Goal: Information Seeking & Learning: Learn about a topic

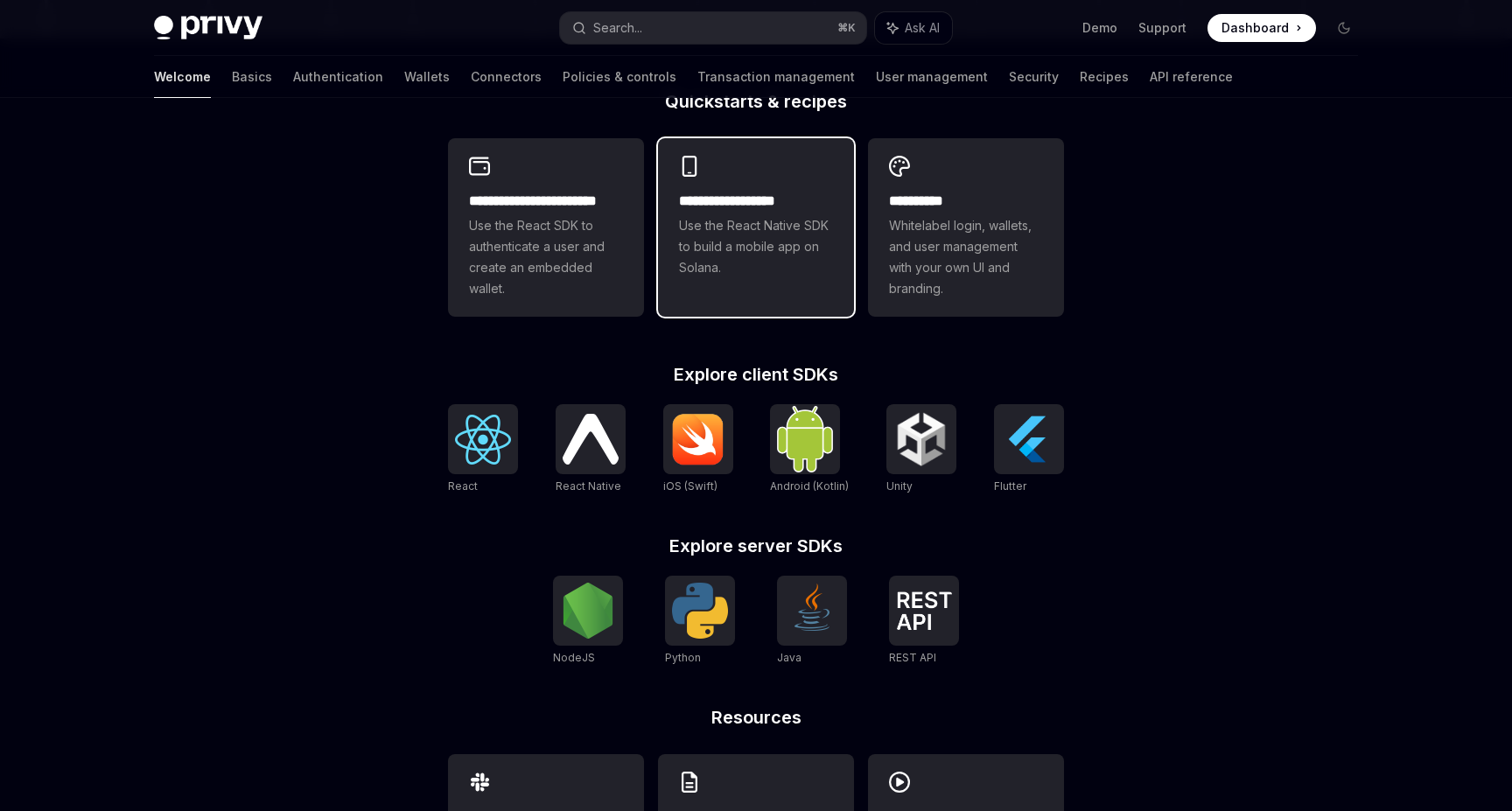
scroll to position [580, 0]
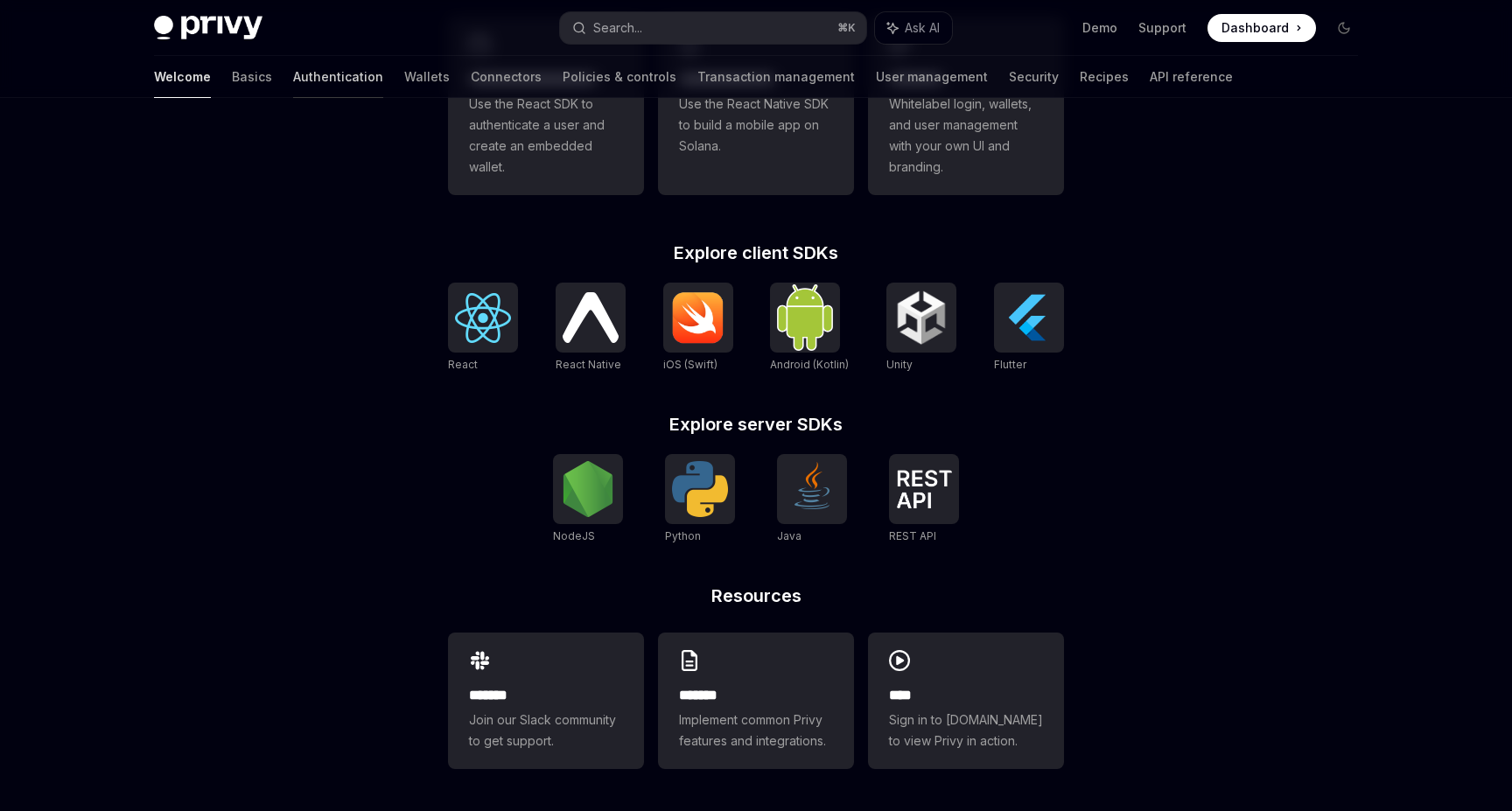
click at [293, 75] on link "Authentication" at bounding box center [338, 77] width 90 height 42
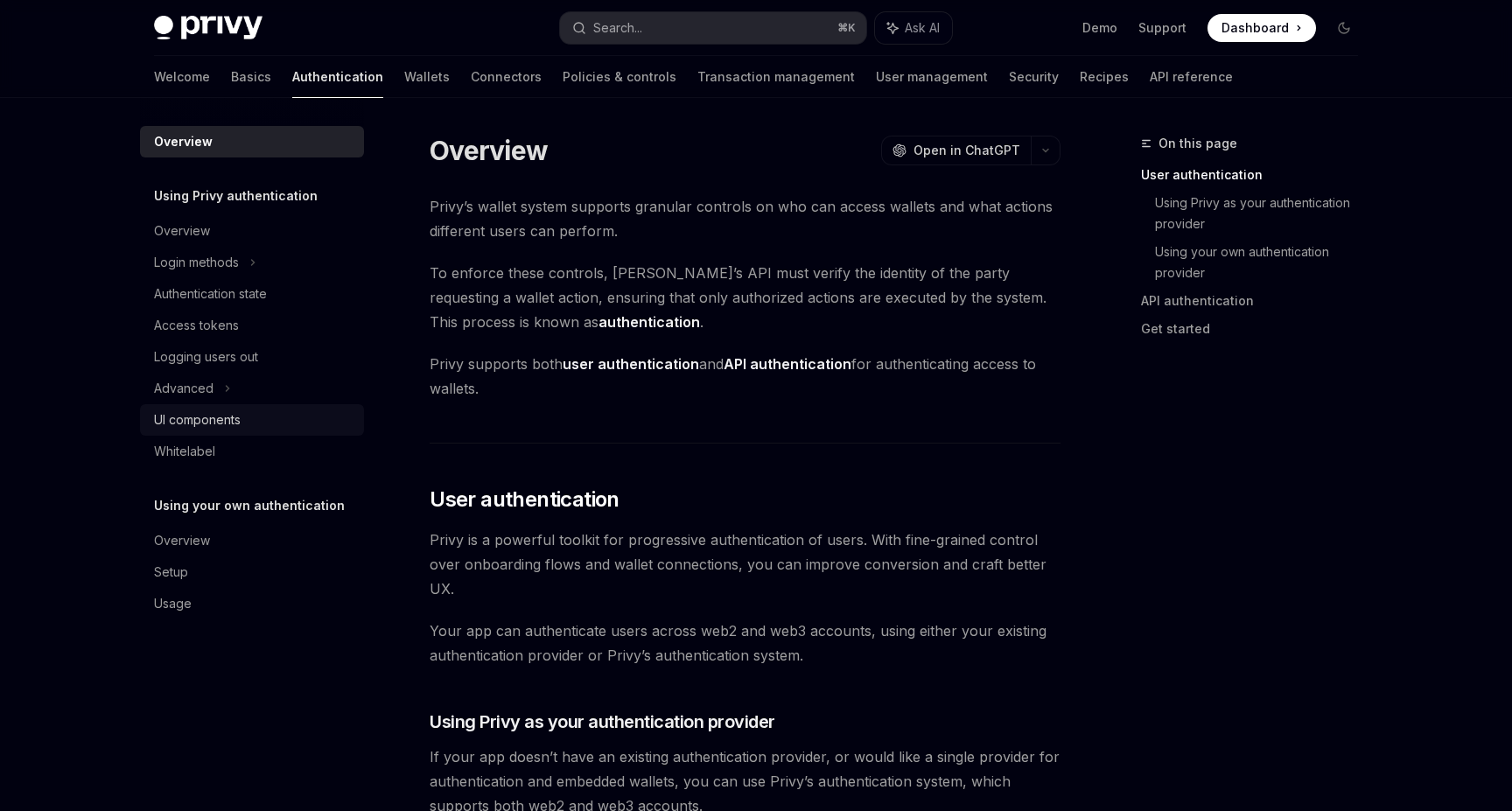
click at [214, 420] on div "UI components" at bounding box center [197, 420] width 86 height 21
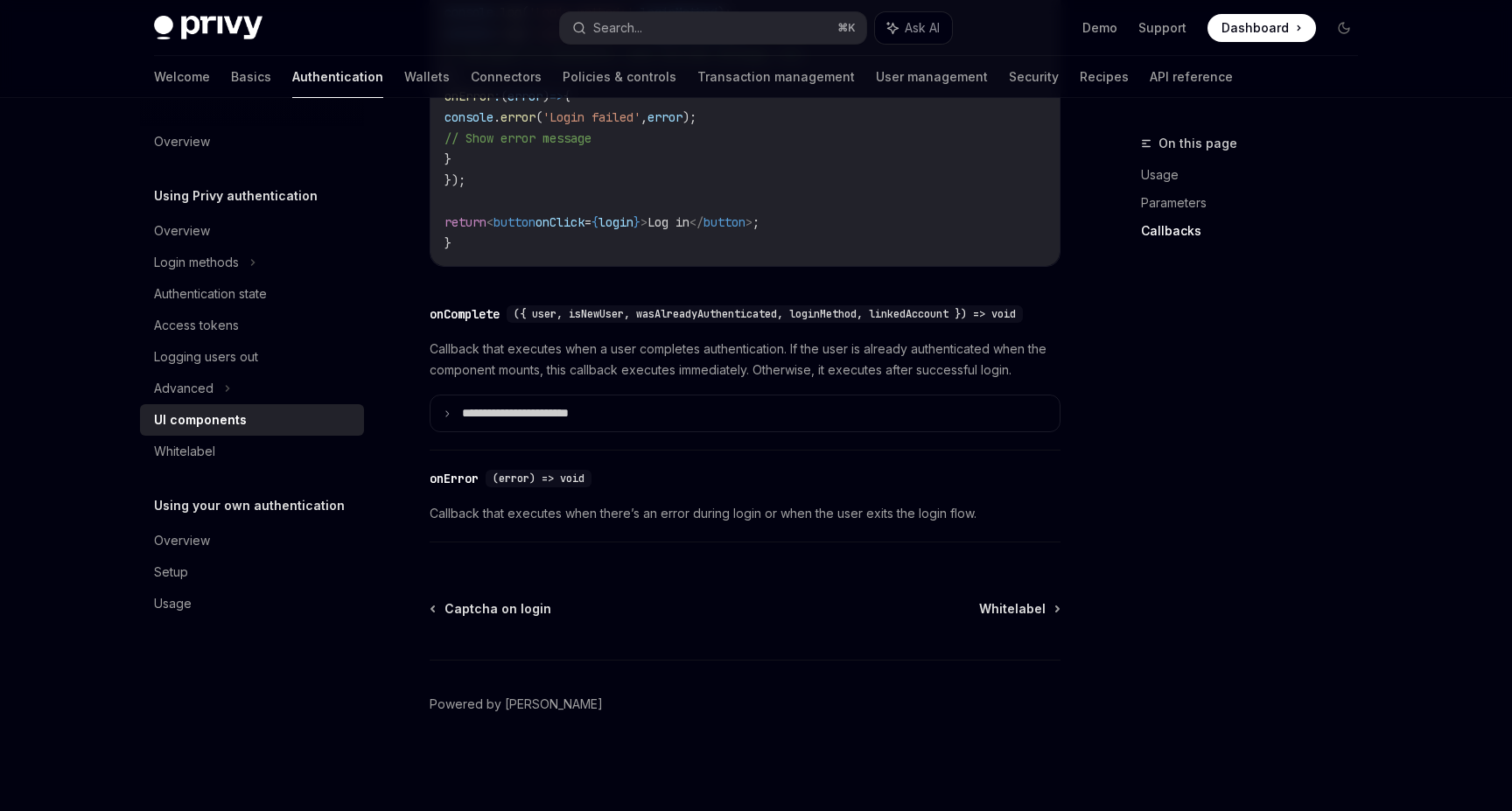
scroll to position [2555, 0]
click at [183, 569] on div "Setup" at bounding box center [172, 572] width 35 height 21
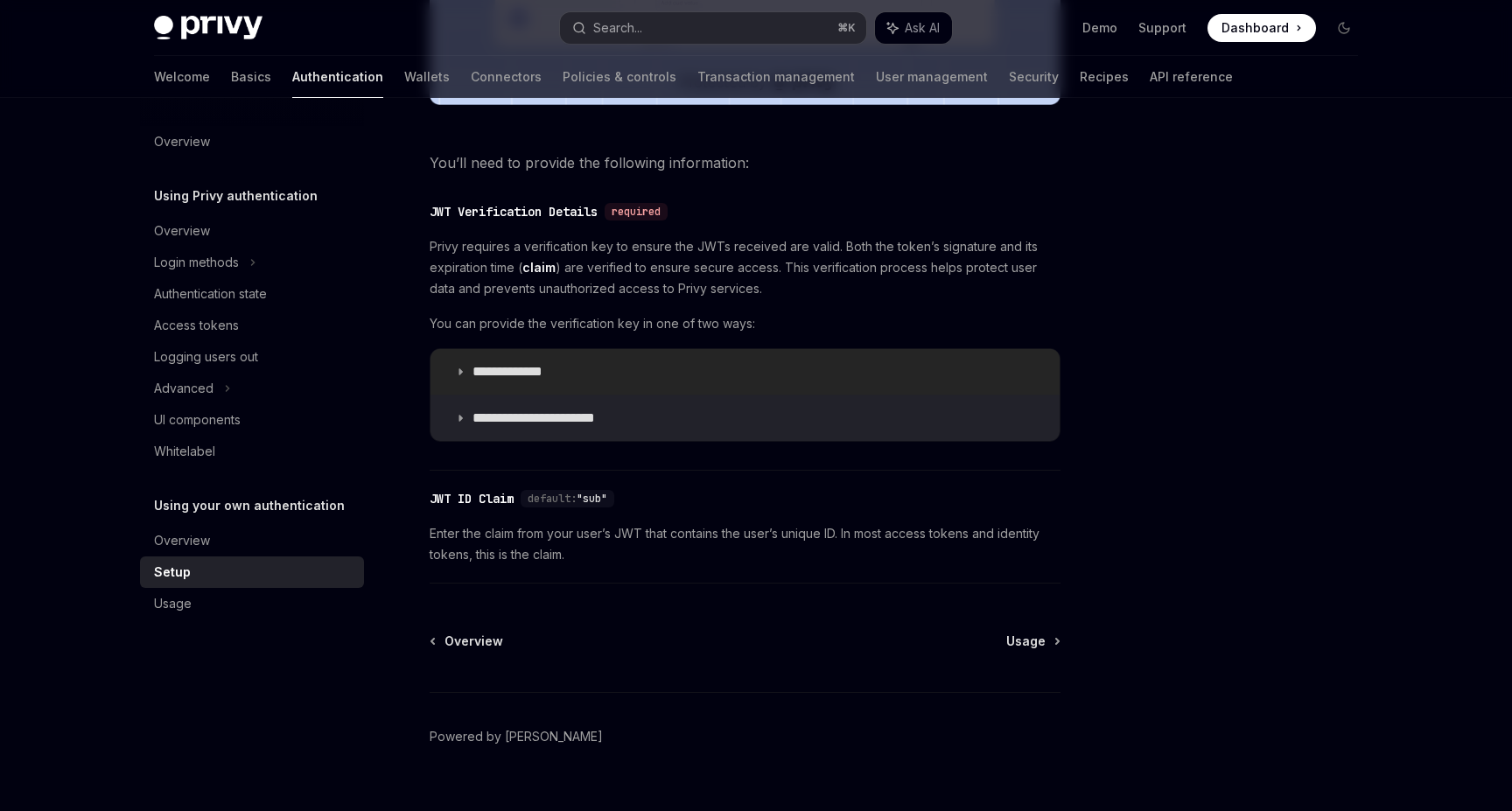
scroll to position [861, 0]
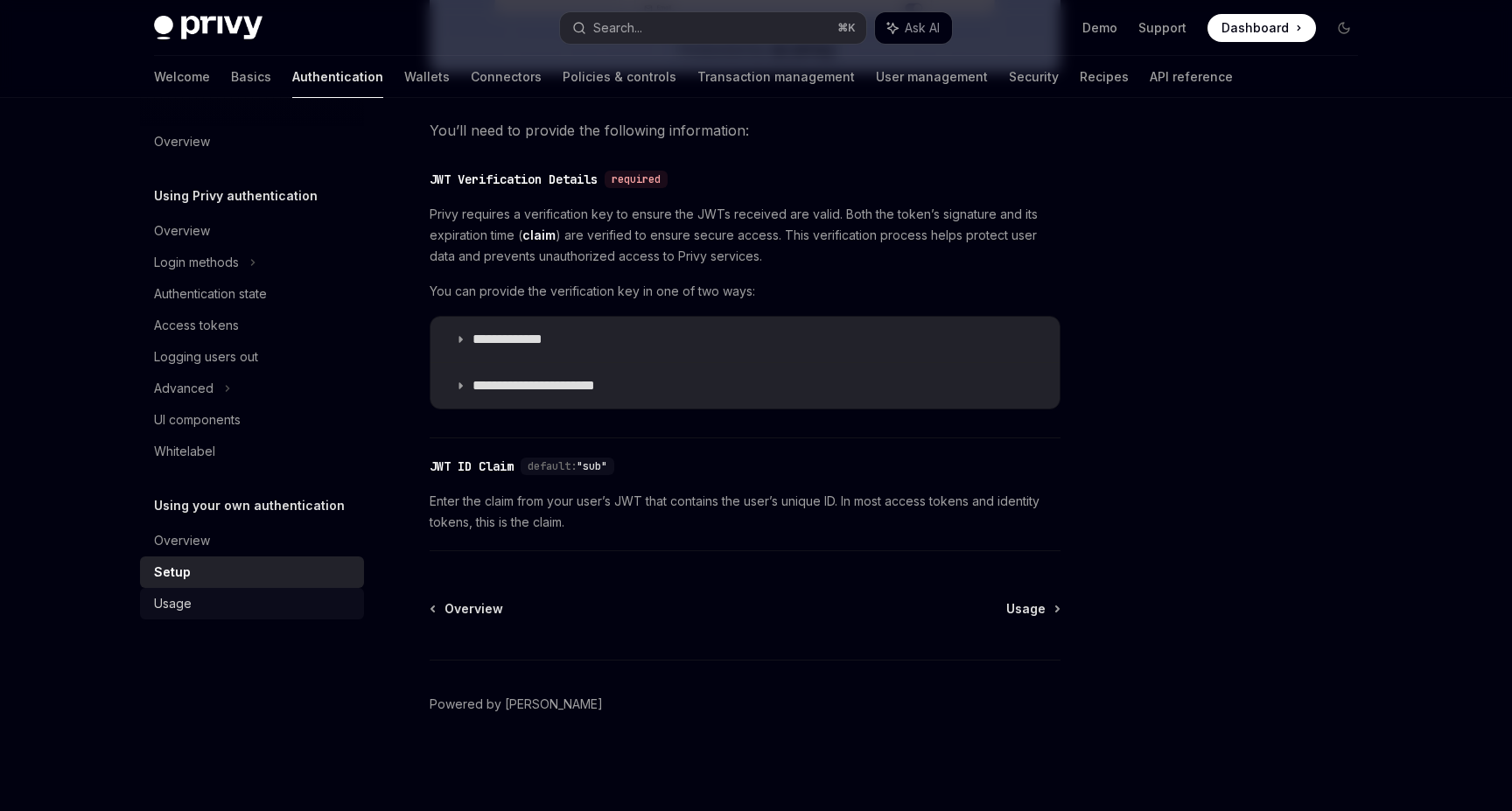
click at [233, 606] on div "Usage" at bounding box center [254, 603] width 200 height 21
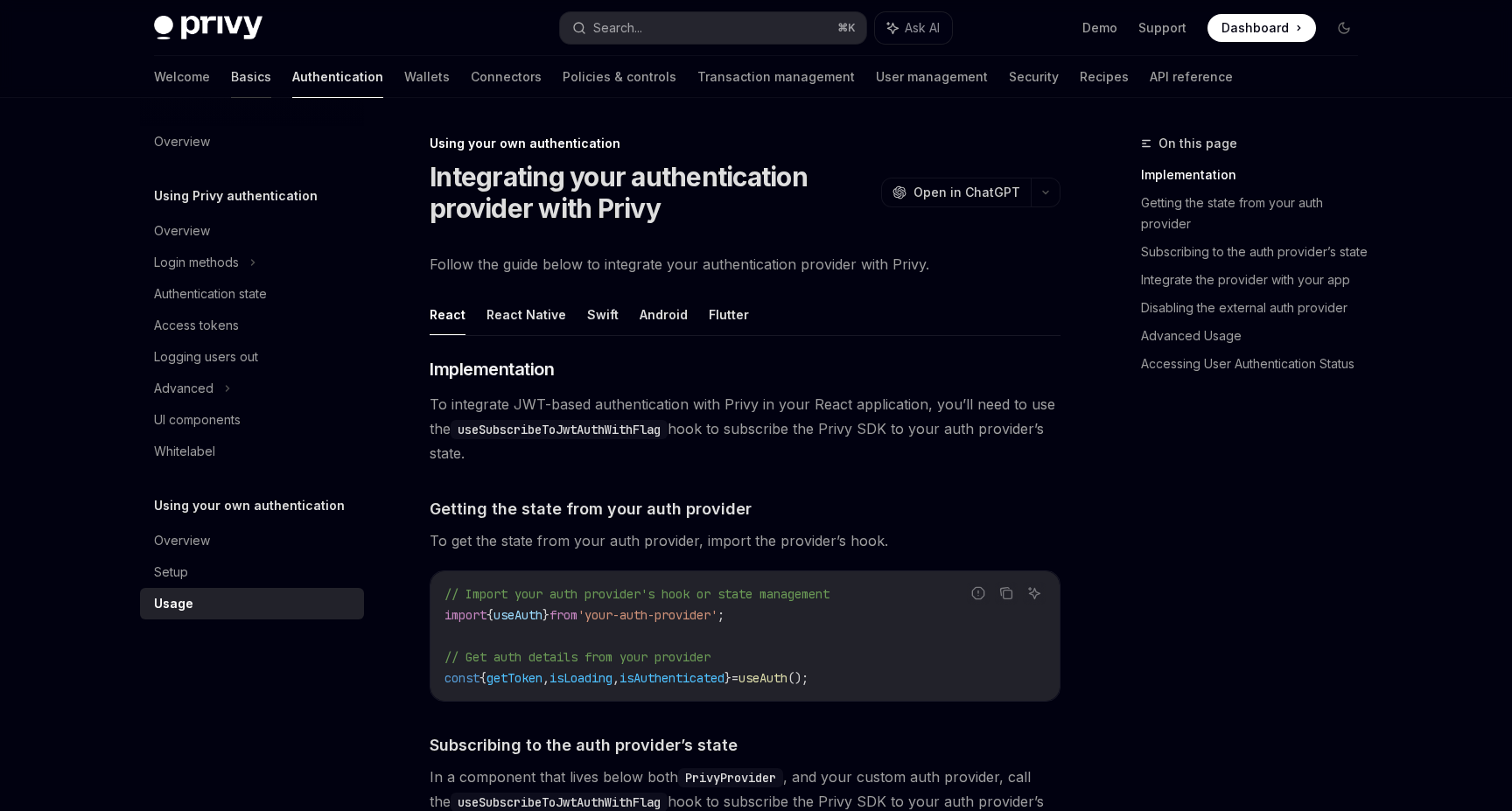
click at [231, 70] on link "Basics" at bounding box center [251, 77] width 40 height 42
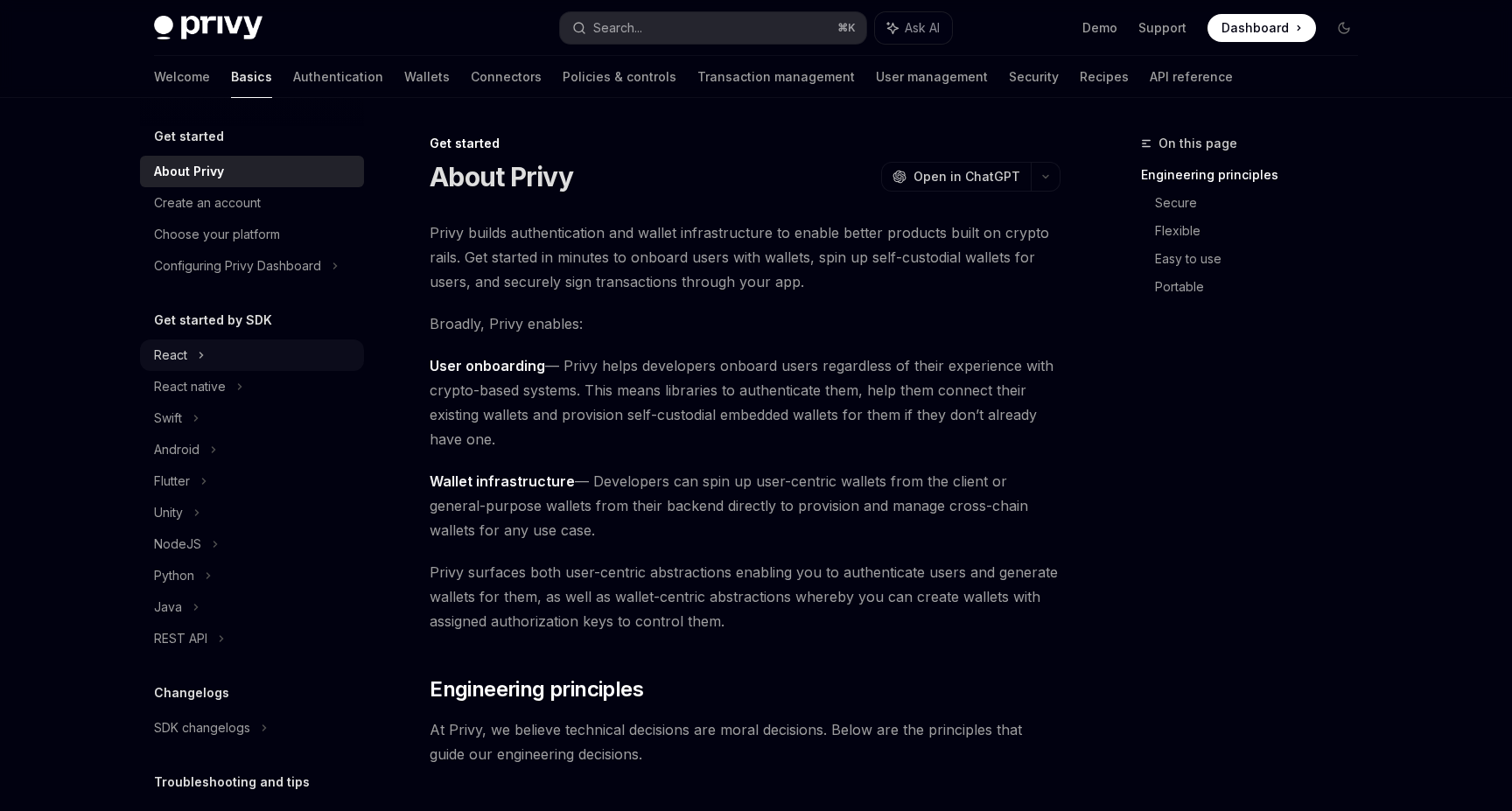
click at [196, 351] on div "React" at bounding box center [252, 355] width 224 height 32
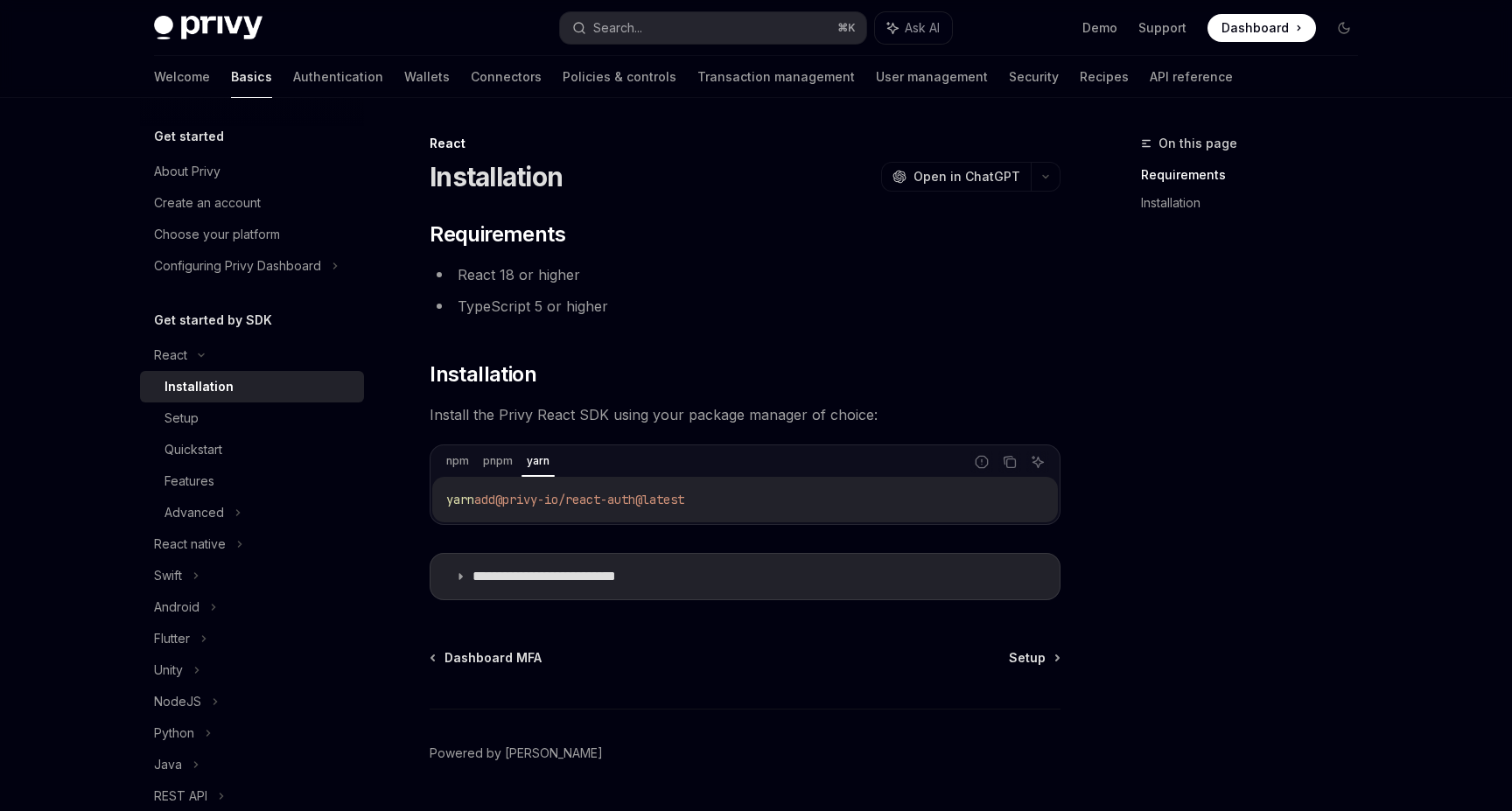
click at [465, 496] on span "yarn" at bounding box center [460, 499] width 28 height 15
click at [736, 497] on code "yarn add @privy-io/react-auth@latest" at bounding box center [745, 499] width 598 height 21
click at [720, 501] on code "yarn add @privy-io/react-auth@latest" at bounding box center [745, 499] width 598 height 21
click at [687, 485] on div "yarn add @privy-io/react-auth@latest" at bounding box center [745, 499] width 626 height 45
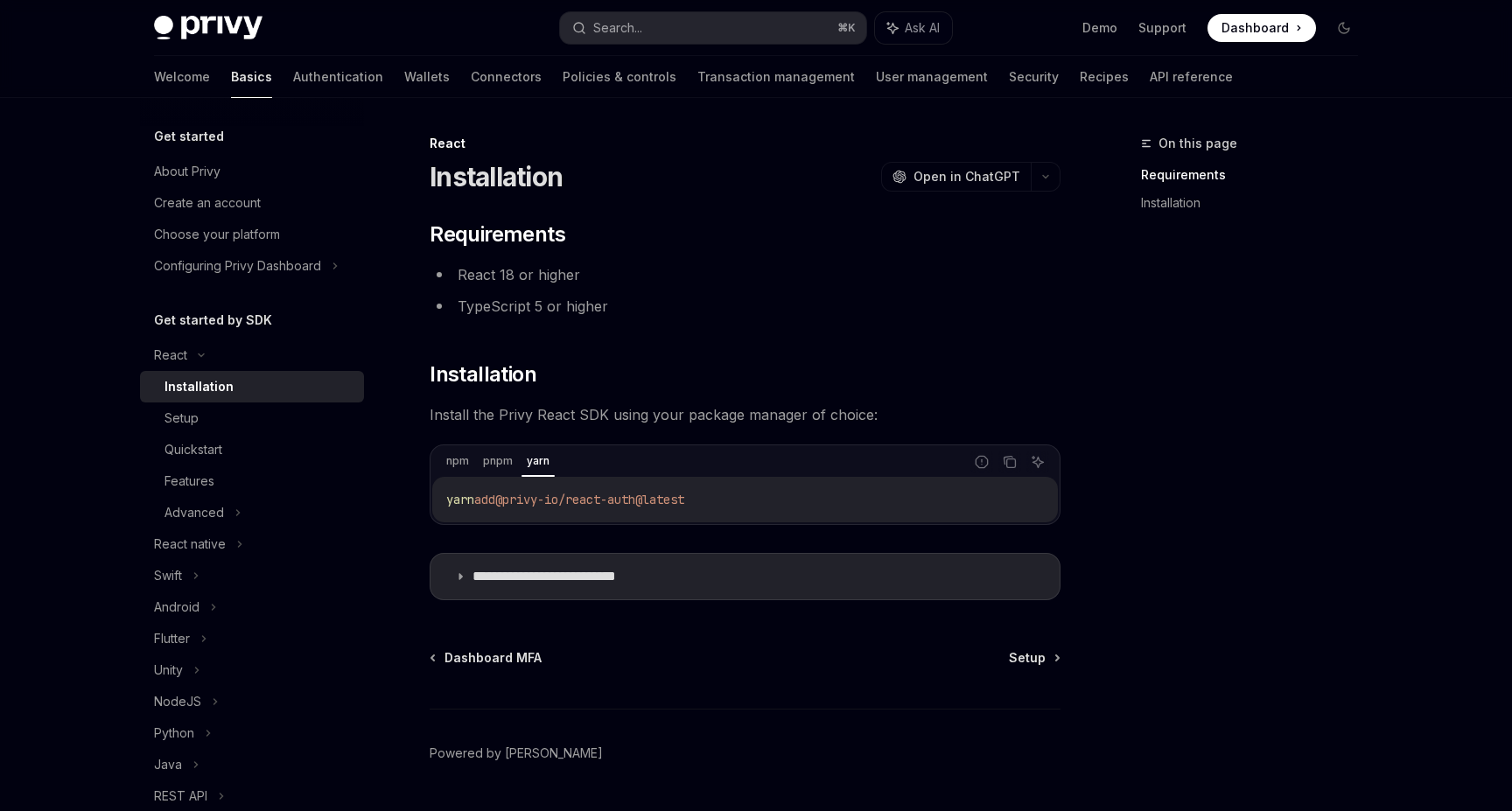
click at [684, 489] on div "yarn add @privy-io/react-auth@latest" at bounding box center [745, 499] width 626 height 45
click at [685, 506] on span "@privy-io/react-auth@latest" at bounding box center [589, 499] width 189 height 15
copy span "yarn add @privy-io/react-auth@latest"
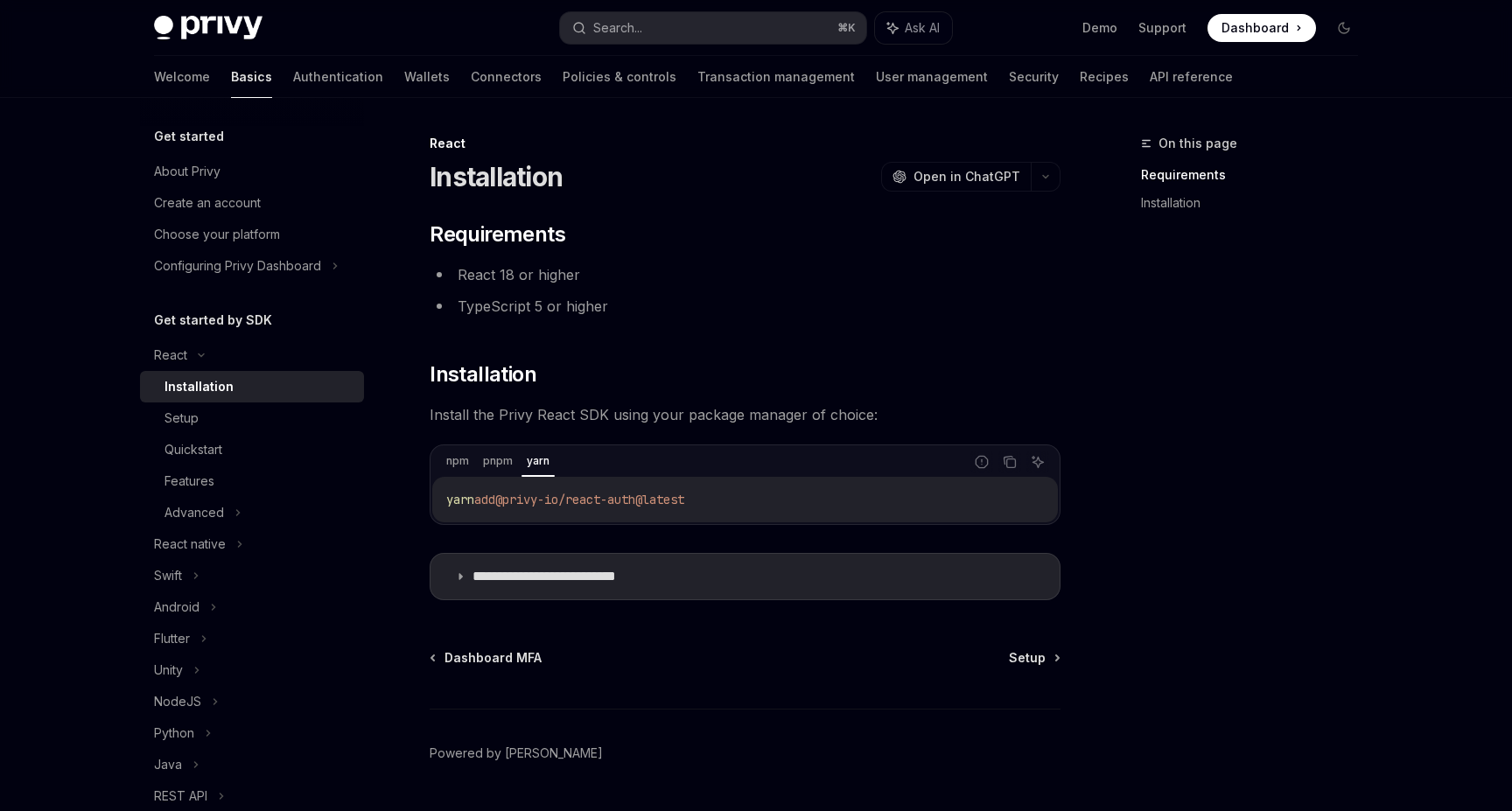
drag, startPoint x: 730, startPoint y: 506, endPoint x: 437, endPoint y: 503, distance: 293.0
click at [437, 503] on div "yarn add @privy-io/react-auth@latest" at bounding box center [745, 499] width 626 height 45
click at [293, 77] on link "Authentication" at bounding box center [338, 77] width 90 height 42
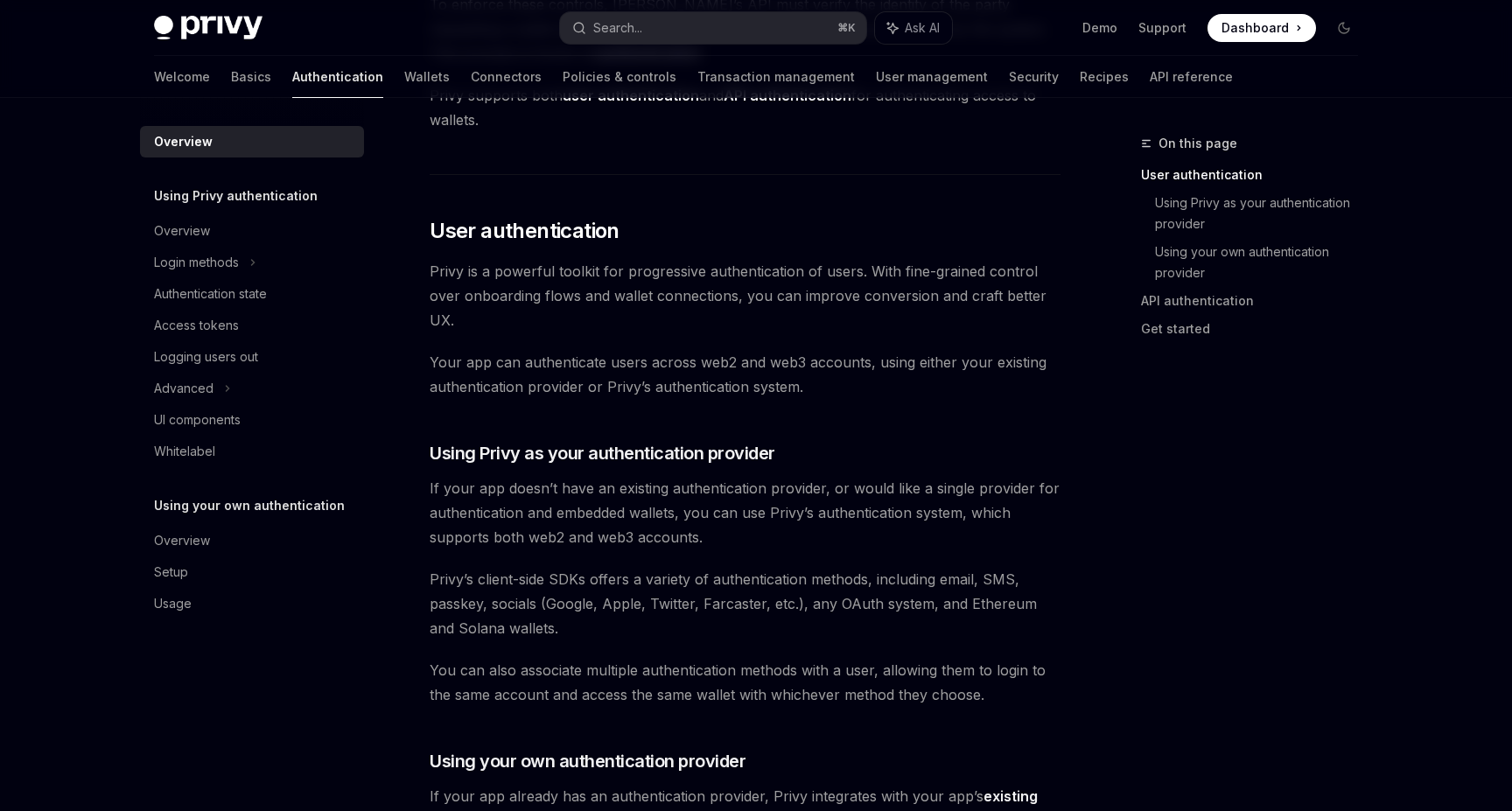
scroll to position [325, 0]
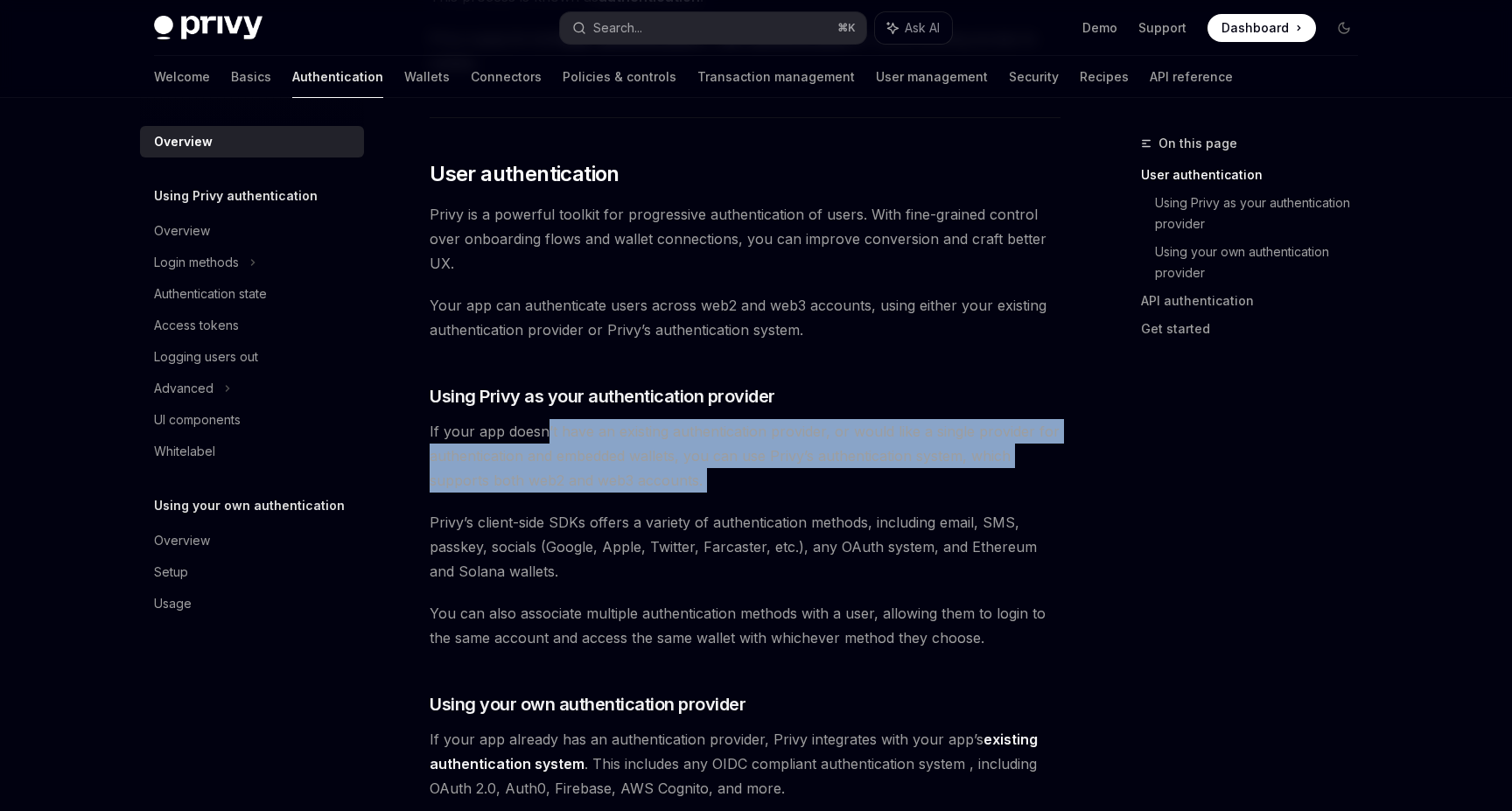
drag, startPoint x: 543, startPoint y: 431, endPoint x: 576, endPoint y: 508, distance: 83.8
click at [576, 508] on div "Privy’s wallet system supports granular controls on who can access wallets and …" at bounding box center [745, 739] width 631 height 1743
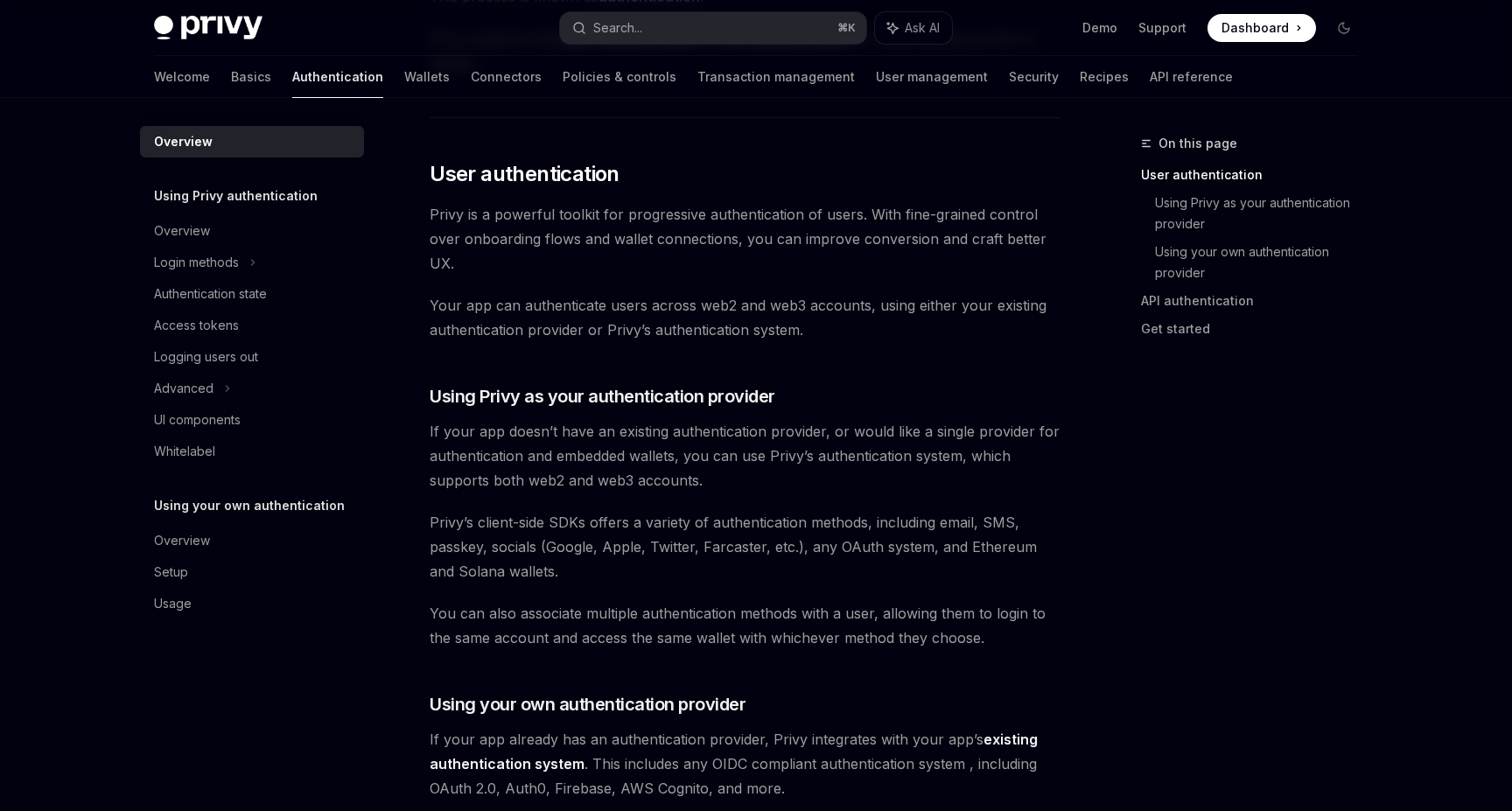
click at [582, 520] on span "Privy’s client-side SDKs offers a variety of authentication methods, including …" at bounding box center [745, 547] width 631 height 74
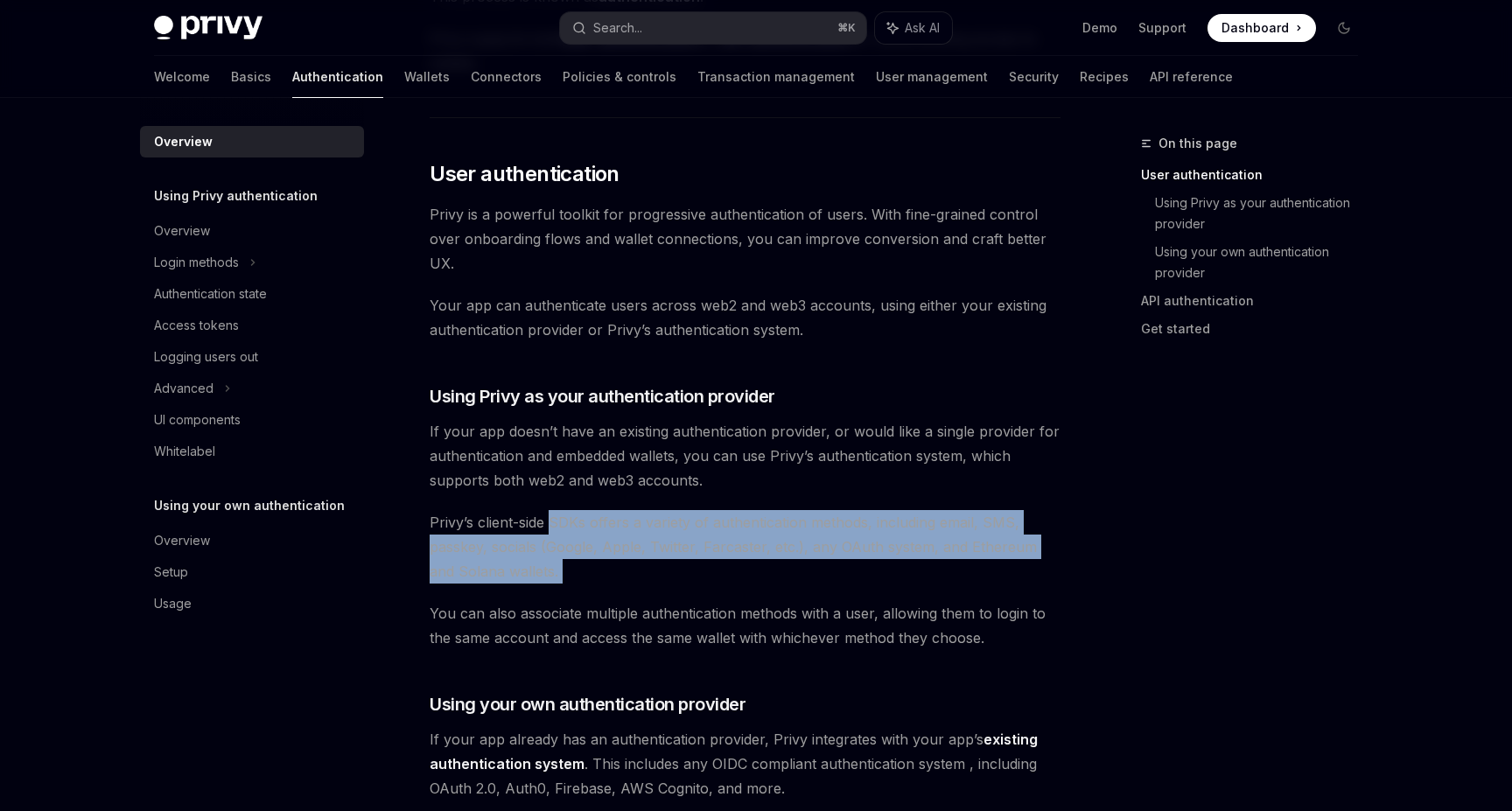
drag, startPoint x: 582, startPoint y: 520, endPoint x: 606, endPoint y: 566, distance: 51.9
click at [606, 566] on span "Privy’s client-side SDKs offers a variety of authentication methods, including …" at bounding box center [745, 547] width 631 height 74
click at [615, 588] on div "Privy’s wallet system supports granular controls on who can access wallets and …" at bounding box center [745, 739] width 631 height 1743
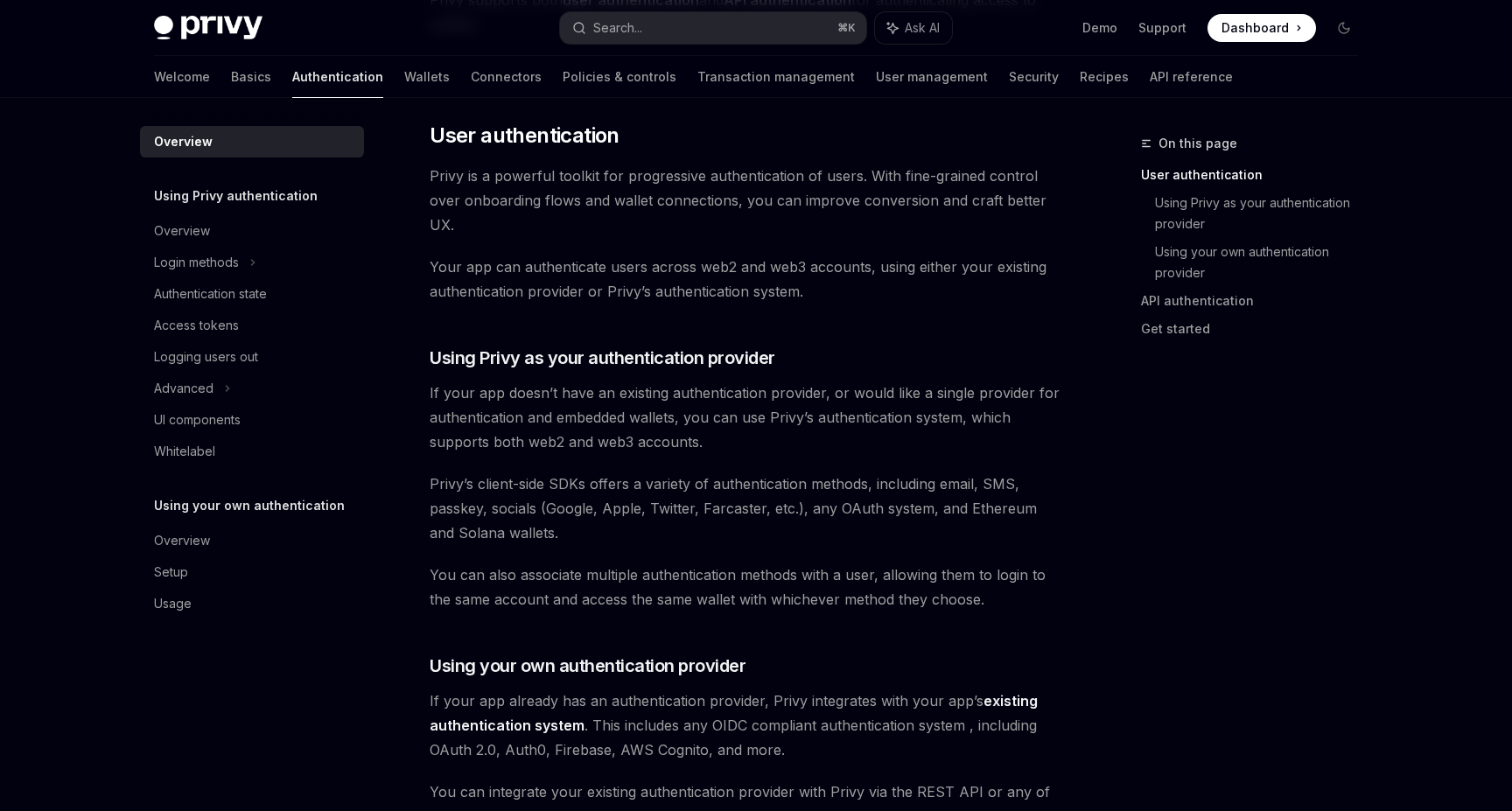
scroll to position [364, 0]
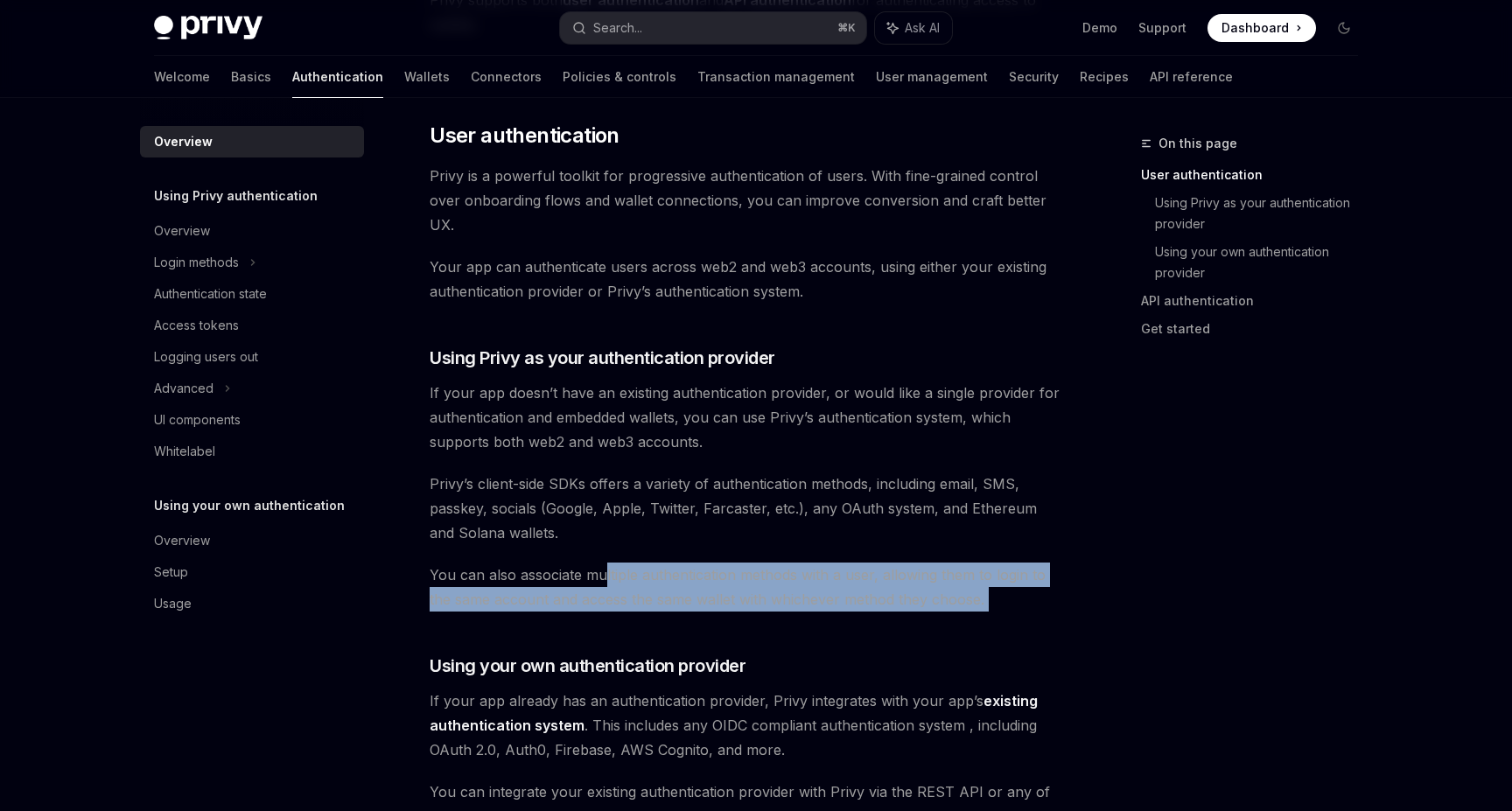
drag, startPoint x: 607, startPoint y: 577, endPoint x: 650, endPoint y: 615, distance: 57.4
click at [650, 615] on div "Privy’s wallet system supports granular controls on who can access wallets and …" at bounding box center [745, 701] width 631 height 1743
click at [662, 637] on div "Privy’s wallet system supports granular controls on who can access wallets and …" at bounding box center [745, 701] width 631 height 1743
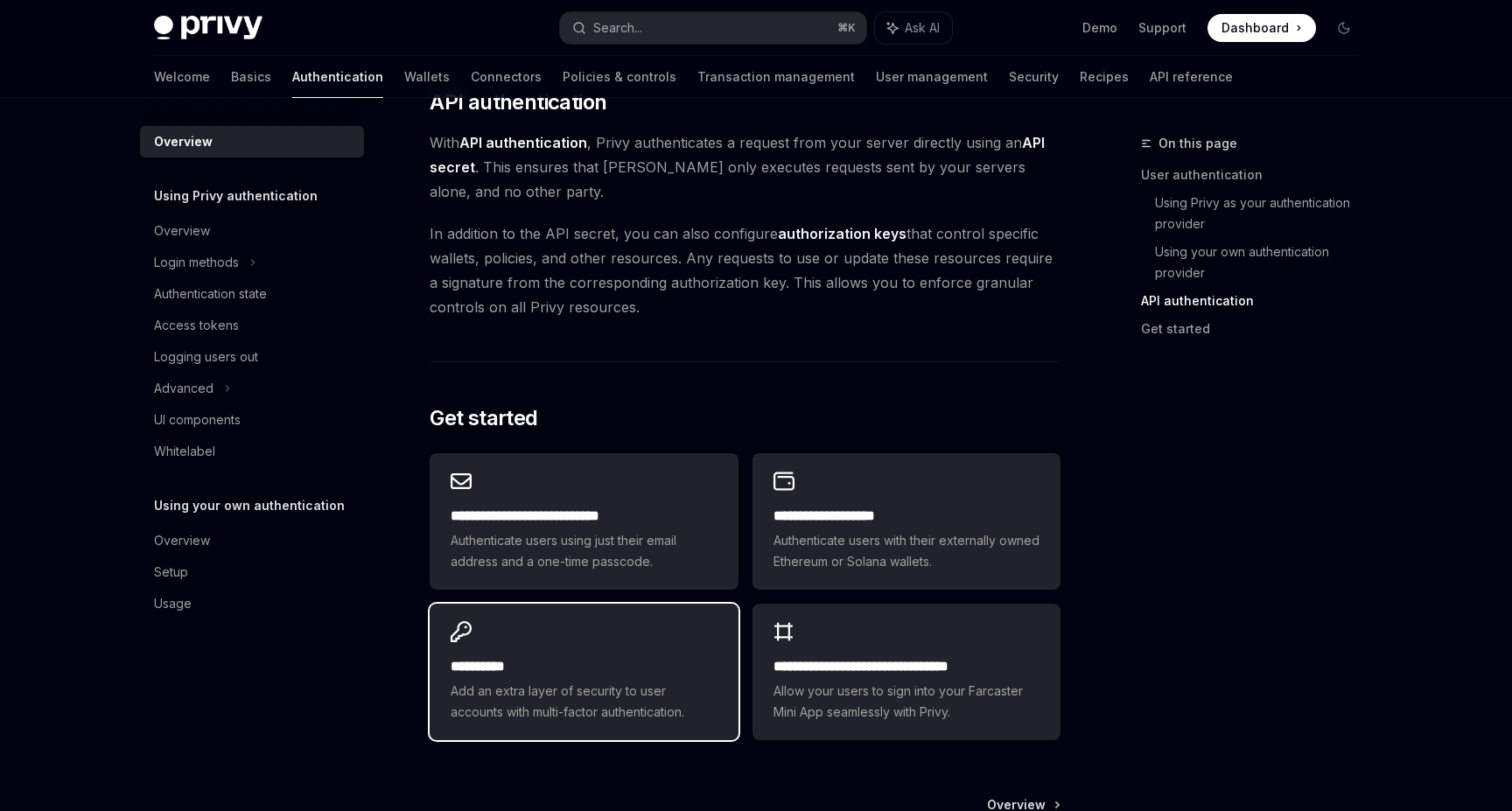
scroll to position [1182, 0]
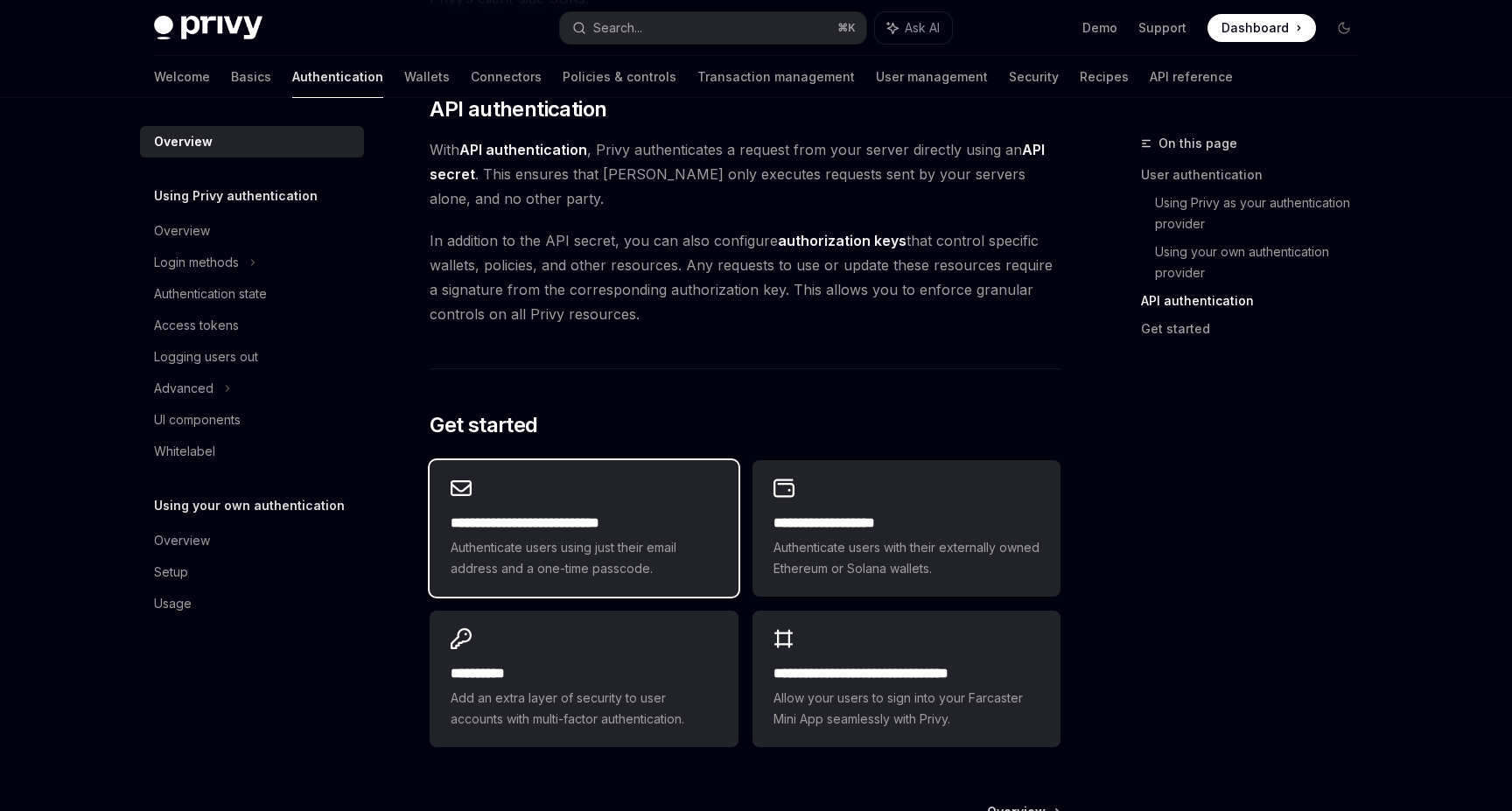
click at [658, 588] on div "**********" at bounding box center [583, 529] width 308 height 136
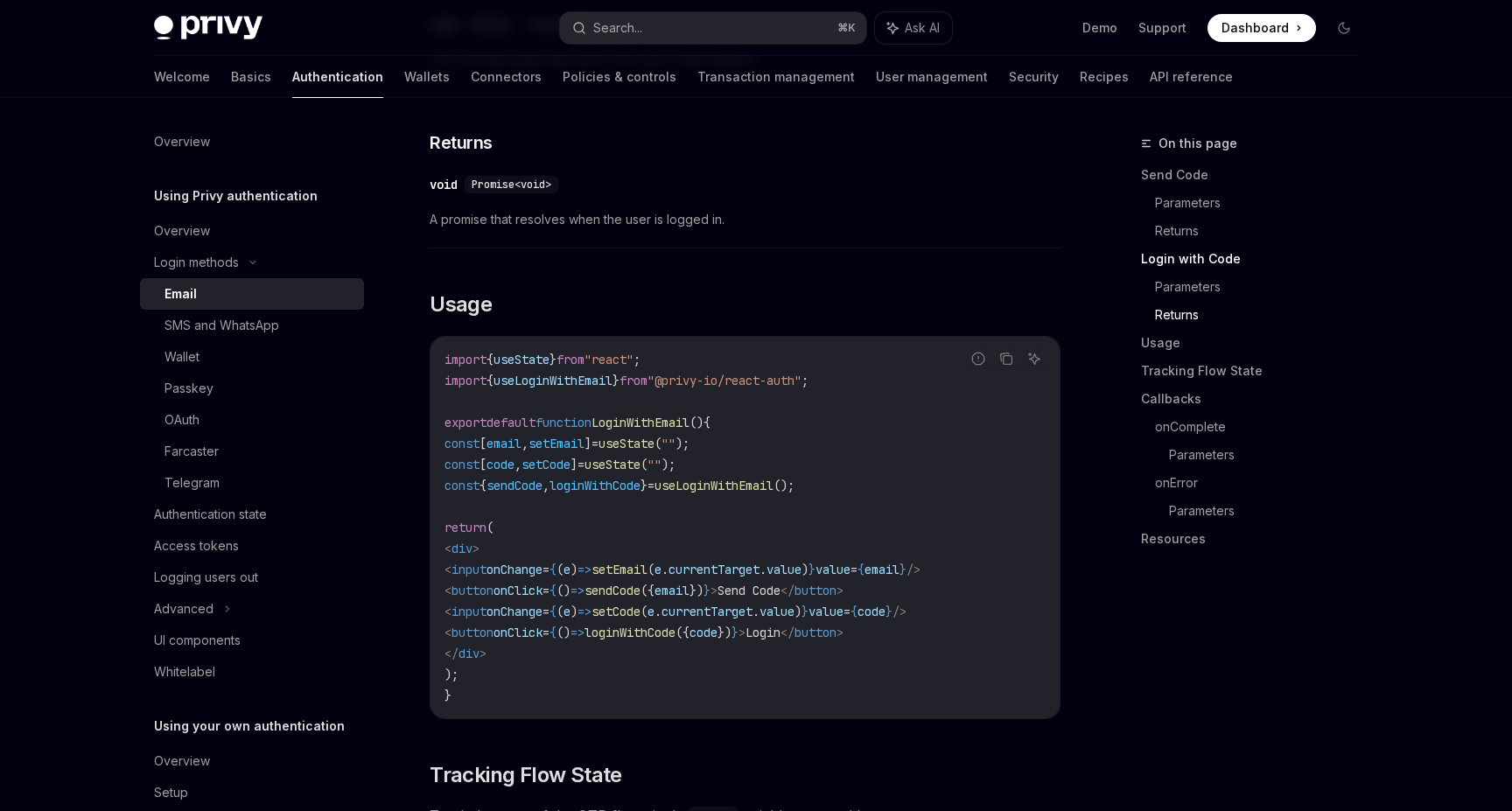
scroll to position [1358, 0]
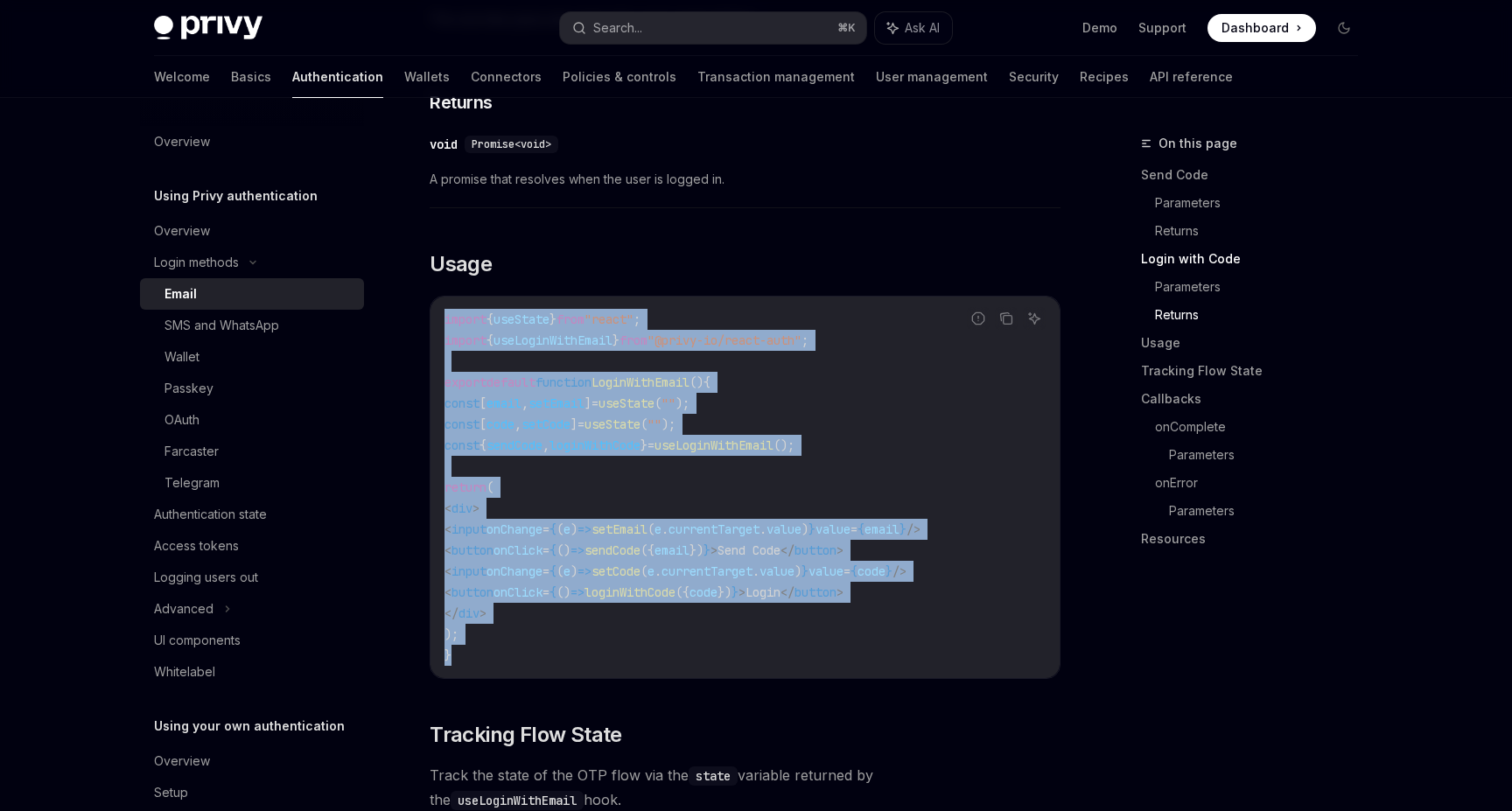
drag, startPoint x: 468, startPoint y: 657, endPoint x: 438, endPoint y: 290, distance: 368.2
click at [438, 297] on div "import { useState } from "react" ; import { useLoginWithEmail } from "@privy-io…" at bounding box center [745, 488] width 629 height 381
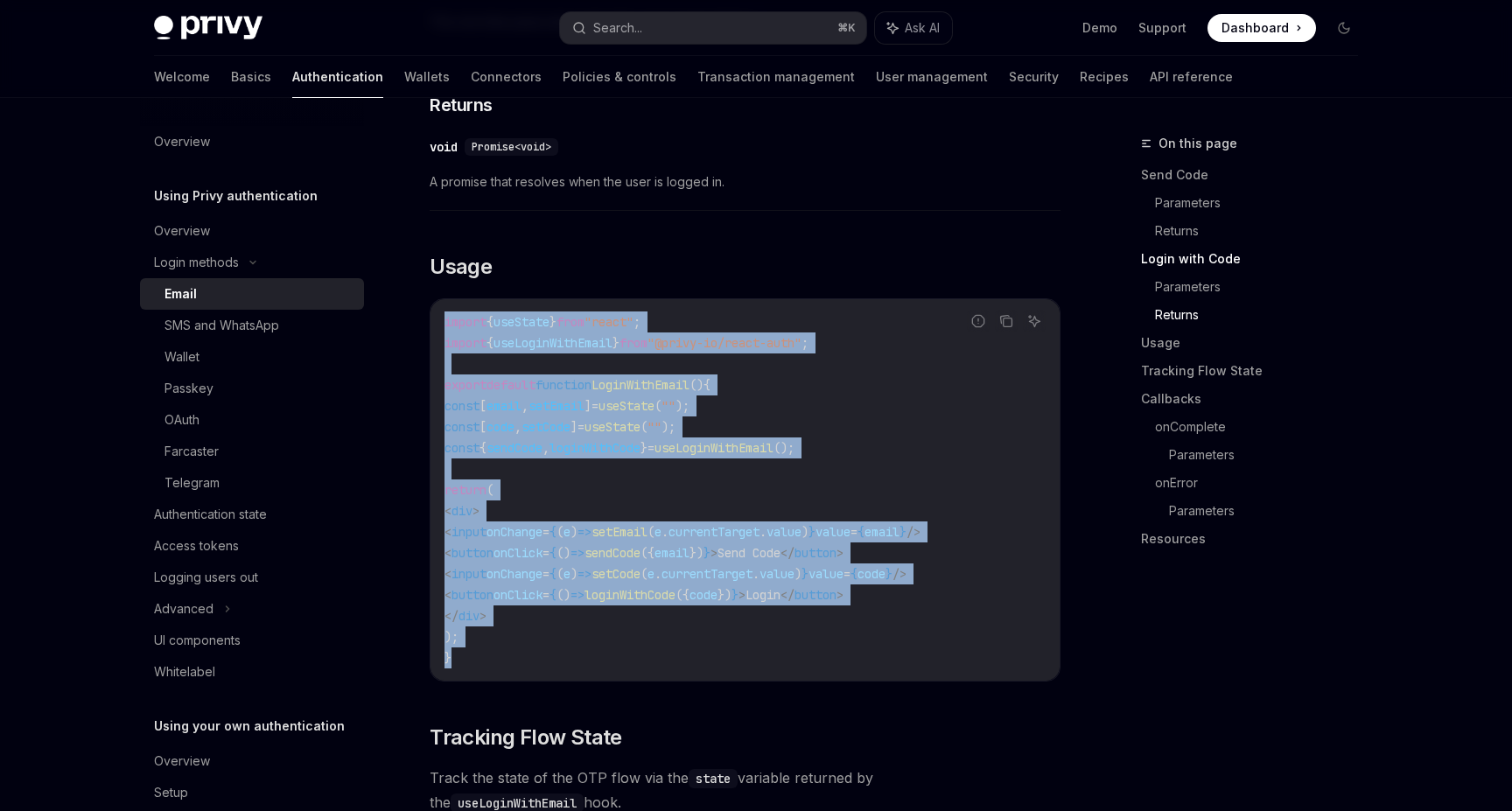
scroll to position [1354, 0]
click at [263, 513] on div "Authentication state" at bounding box center [211, 514] width 113 height 21
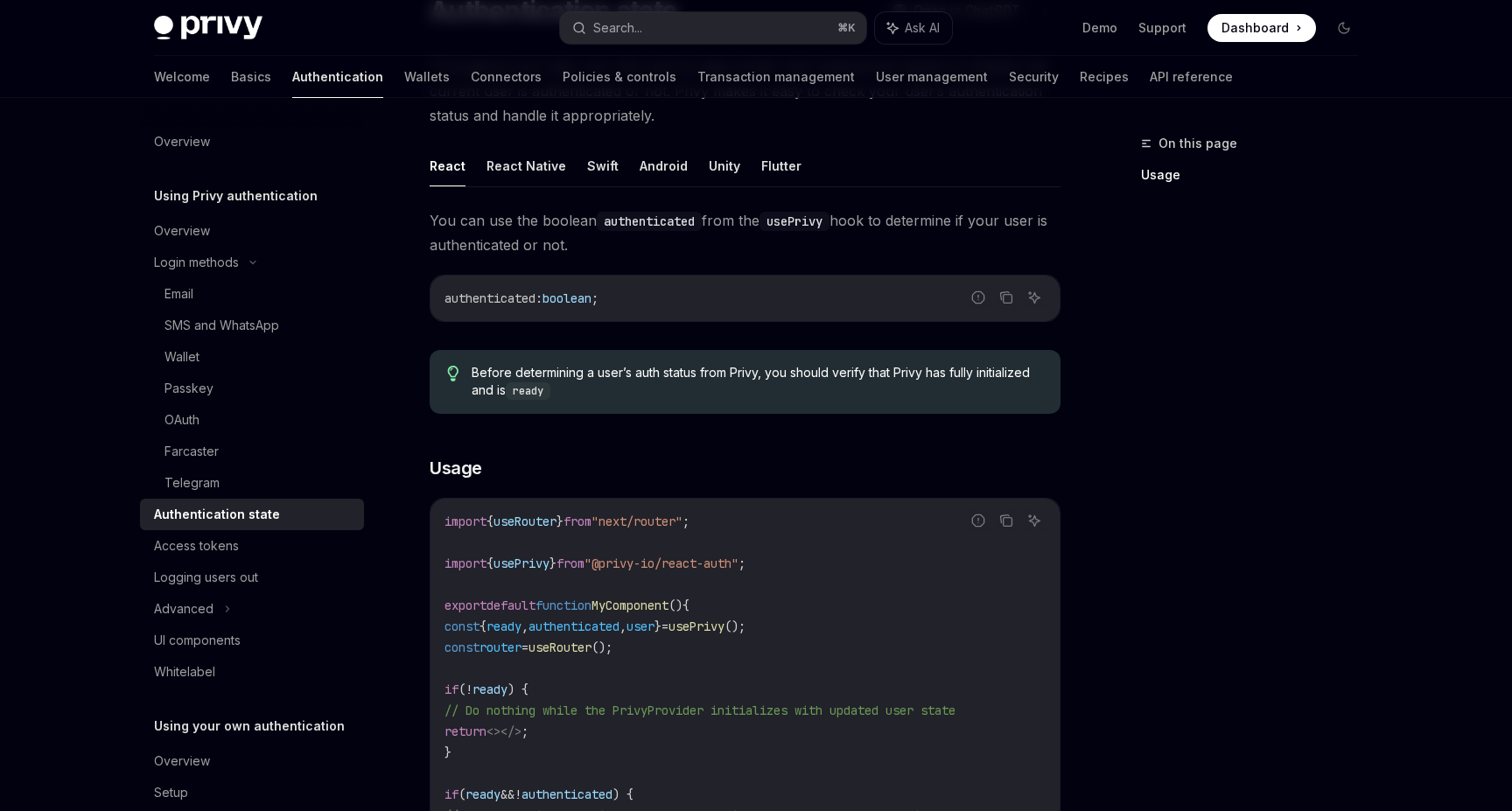
scroll to position [175, 0]
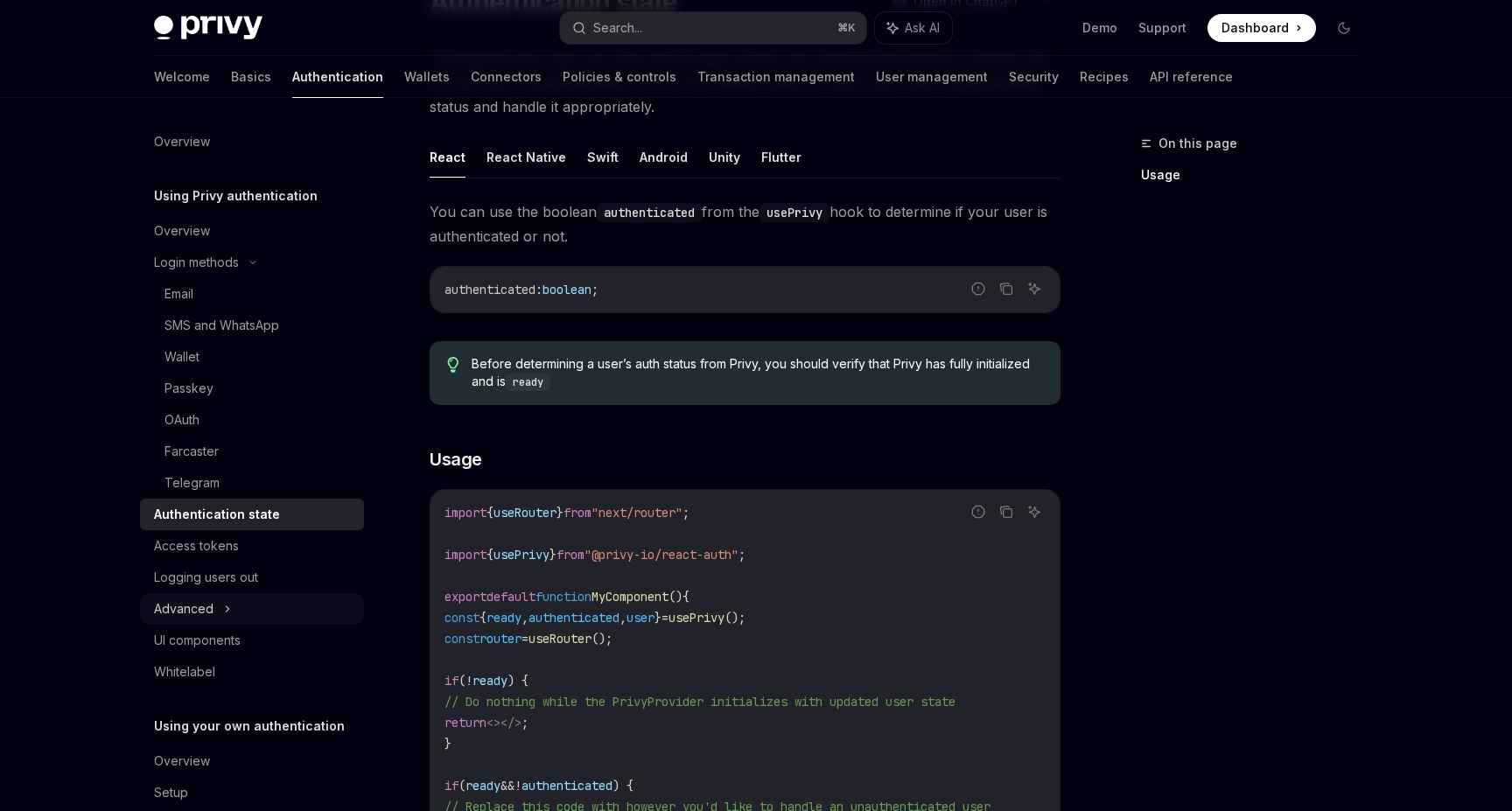
click at [214, 600] on div "Advanced" at bounding box center [252, 608] width 224 height 32
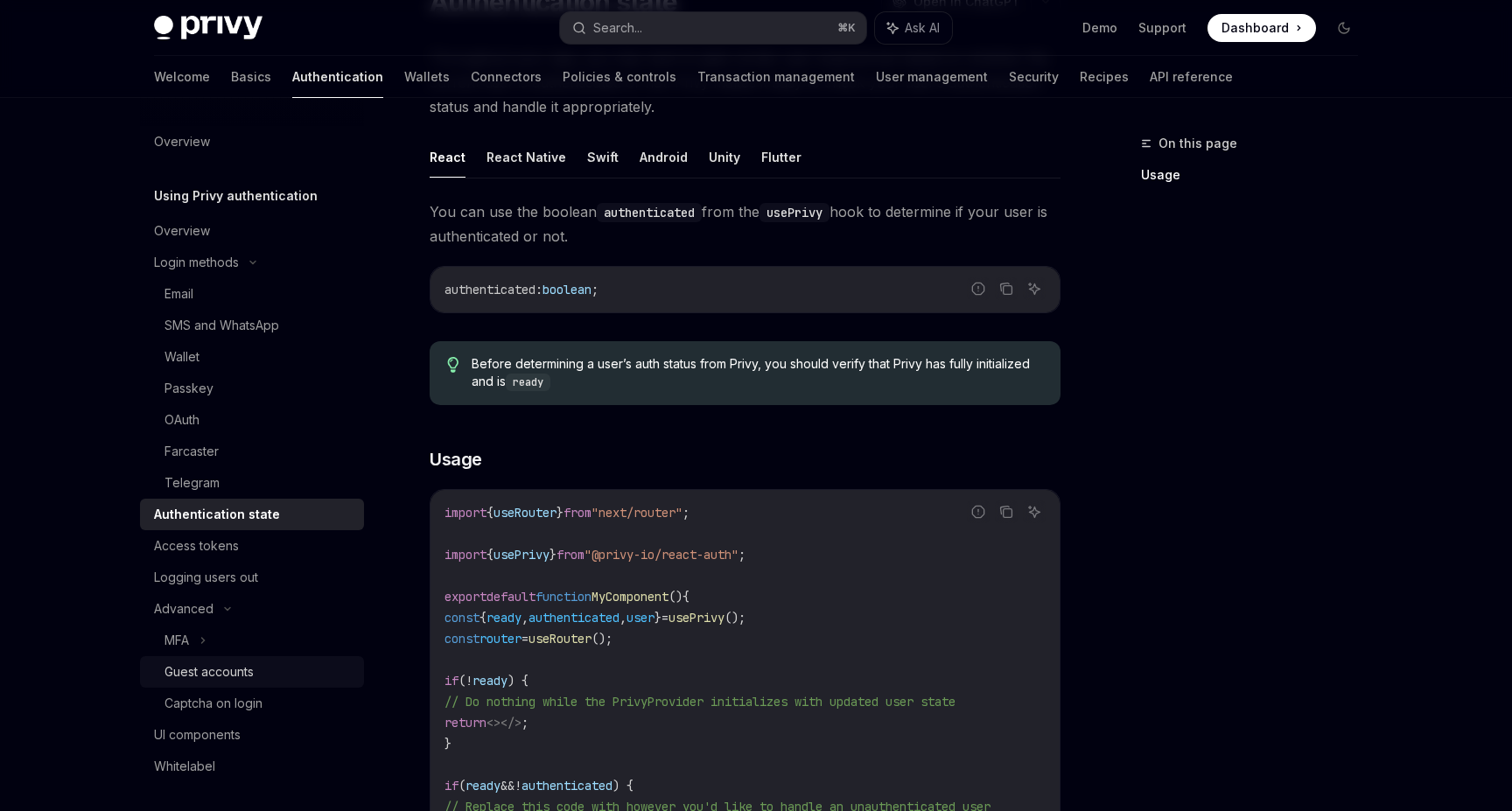
click at [212, 676] on div "Guest accounts" at bounding box center [209, 671] width 89 height 21
type textarea "*"
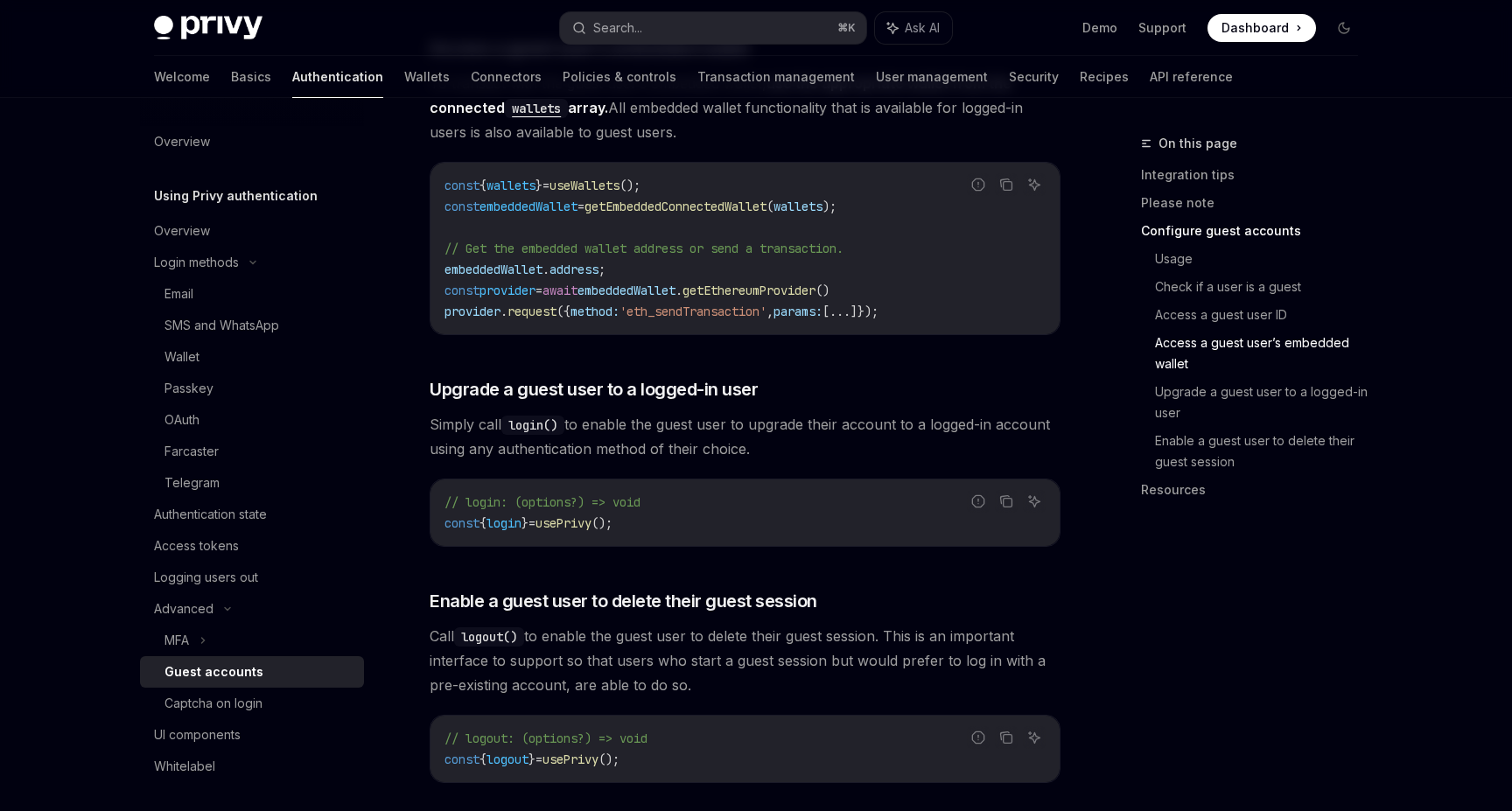
scroll to position [2448, 0]
